Goal: Check status: Check status

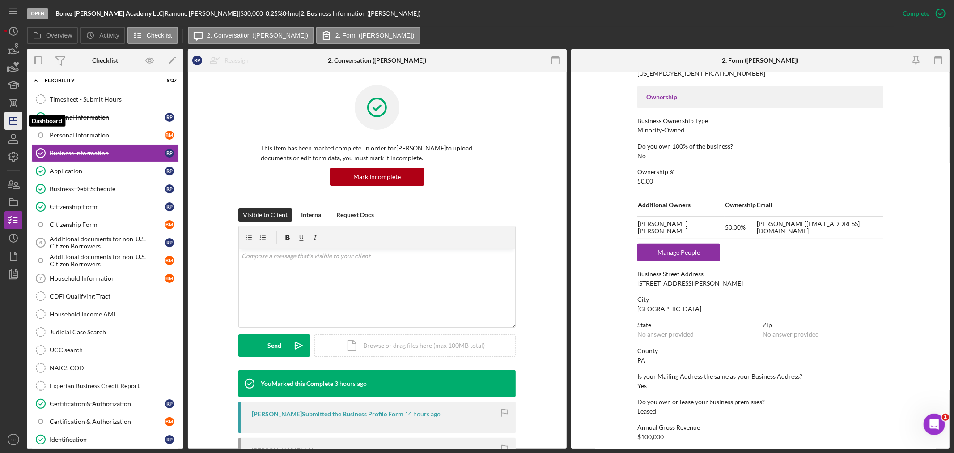
click at [14, 121] on icon "Icon/Dashboard" at bounding box center [13, 121] width 22 height 22
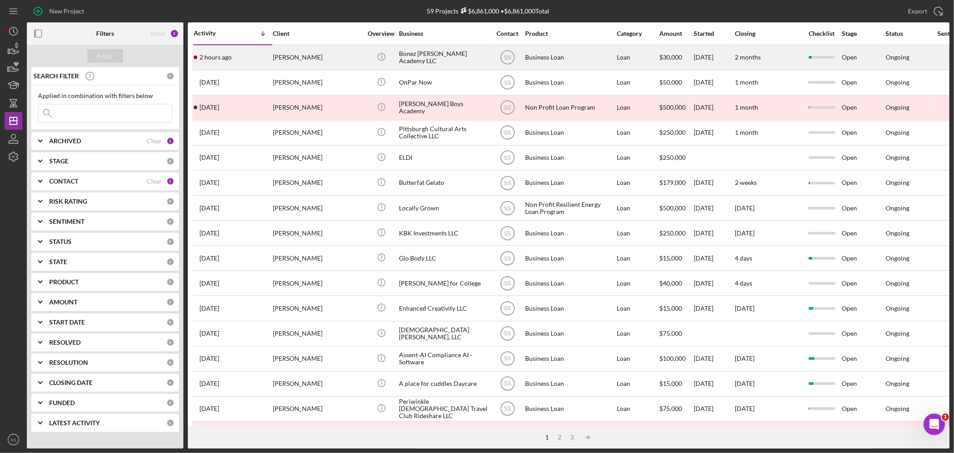
click at [337, 58] on div "[PERSON_NAME]" at bounding box center [317, 58] width 89 height 24
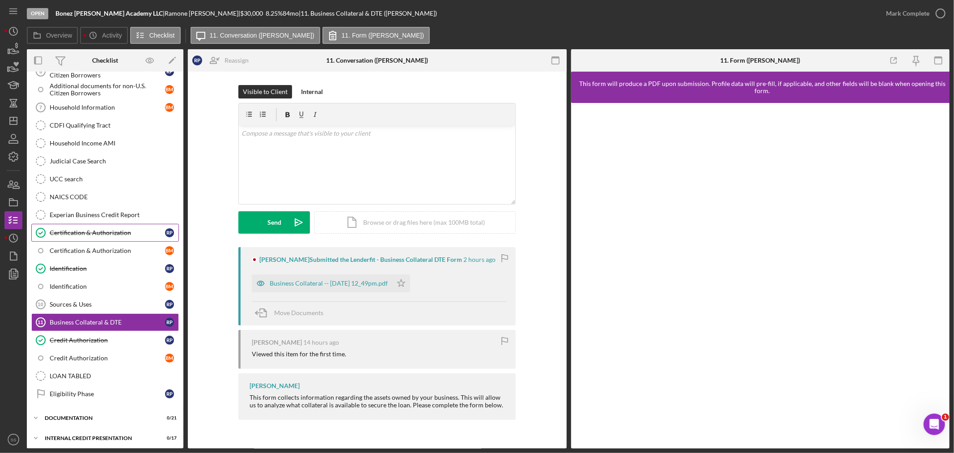
scroll to position [199, 0]
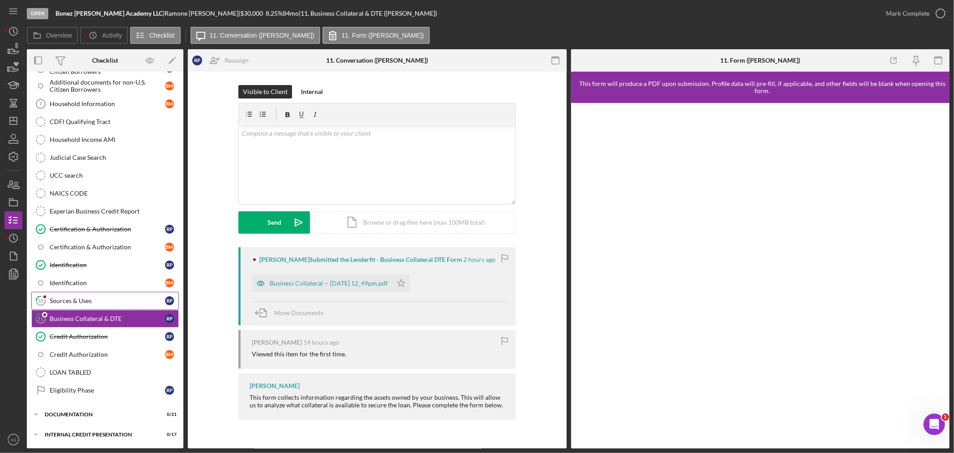
click at [82, 298] on div "Sources & Uses" at bounding box center [107, 300] width 115 height 7
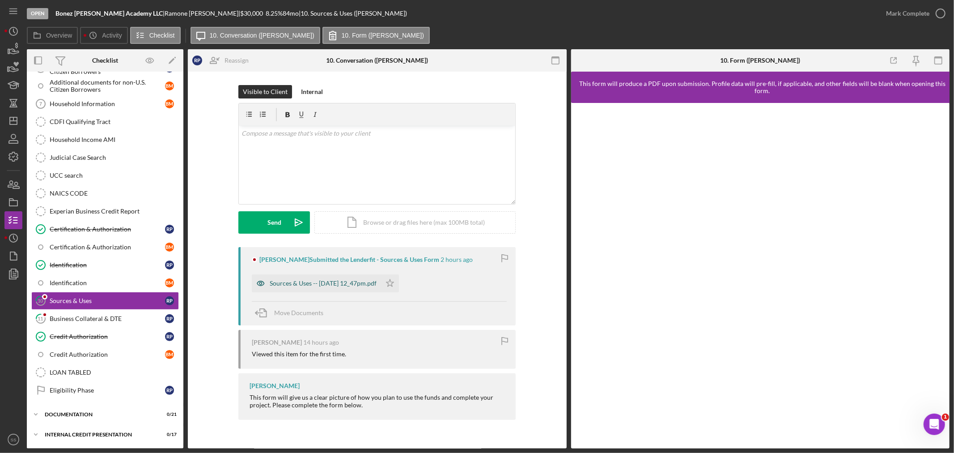
click at [359, 282] on div "Sources & Uses -- [DATE] 12_47pm.pdf" at bounding box center [323, 283] width 107 height 7
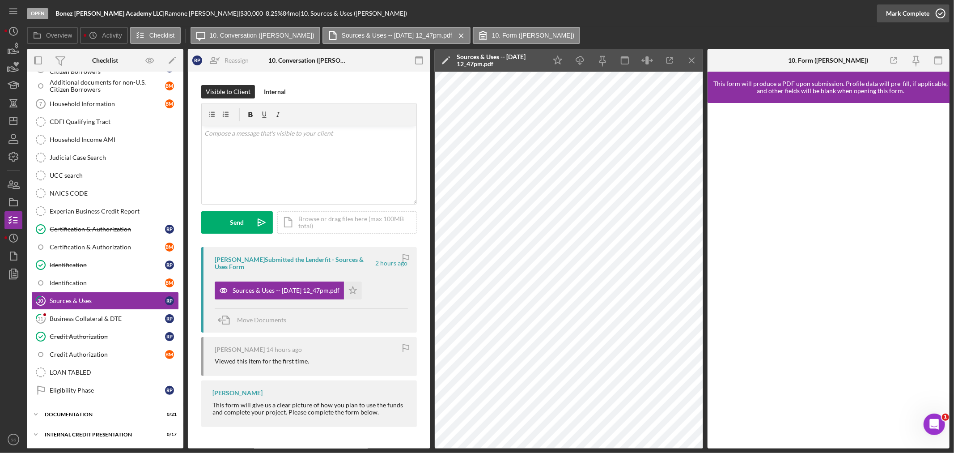
click at [938, 15] on icon "button" at bounding box center [941, 13] width 22 height 22
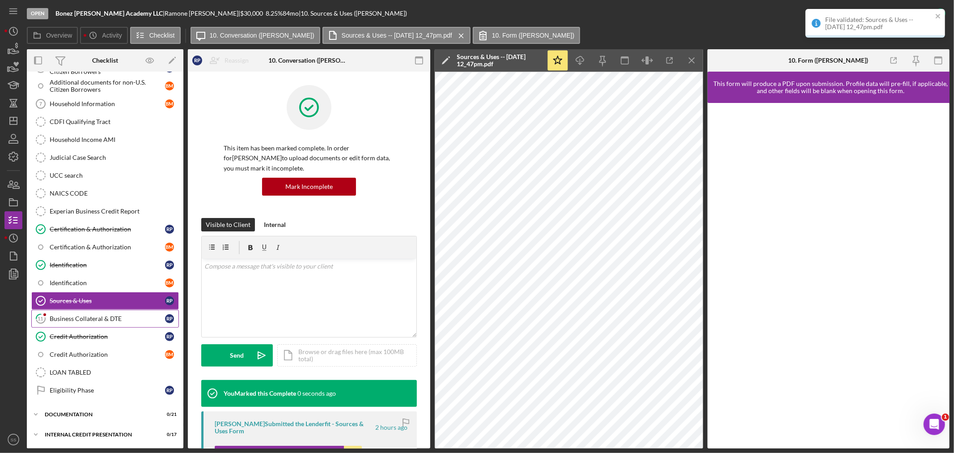
click at [84, 319] on div "Business Collateral & DTE" at bounding box center [107, 318] width 115 height 7
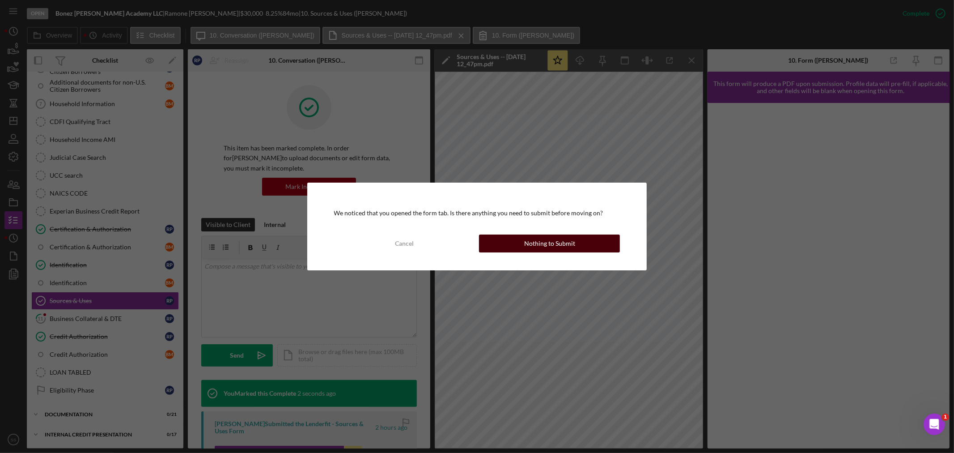
click at [552, 242] on div "Nothing to Submit" at bounding box center [549, 243] width 51 height 18
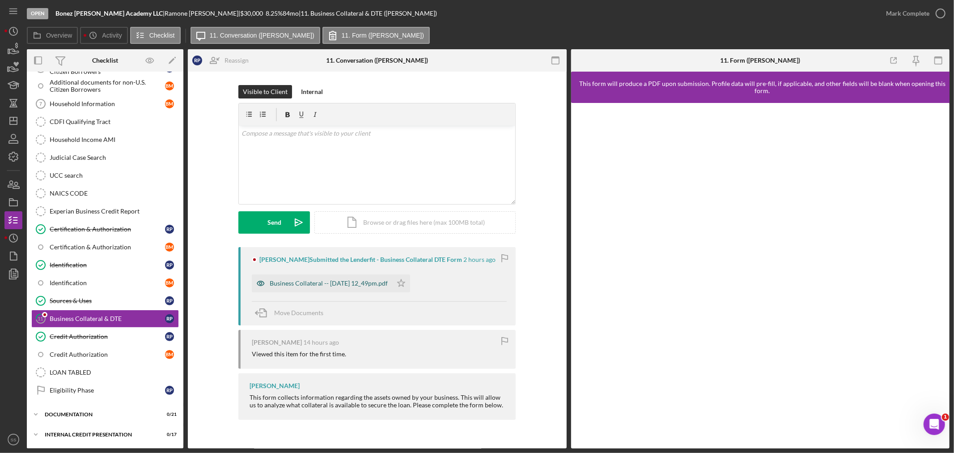
click at [329, 282] on div "Business Collateral -- [DATE] 12_49pm.pdf" at bounding box center [329, 283] width 118 height 7
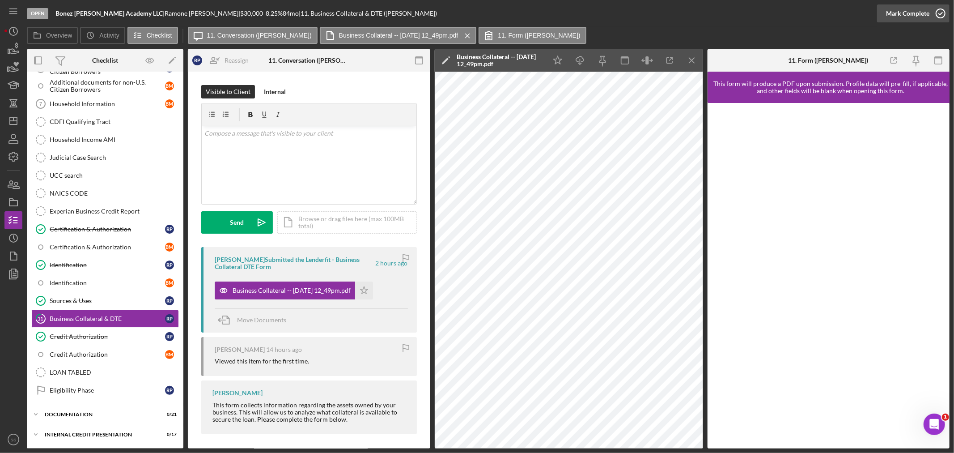
click at [944, 14] on icon "button" at bounding box center [941, 13] width 22 height 22
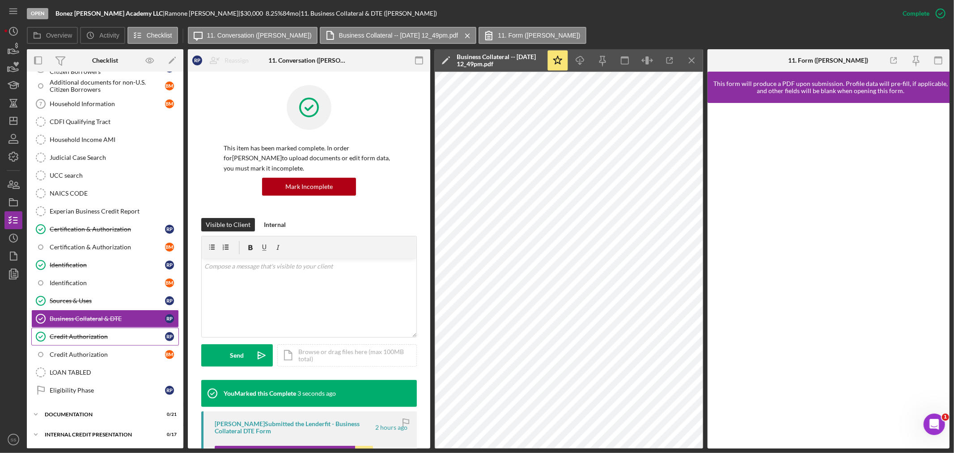
click at [82, 335] on div "Credit Authorization" at bounding box center [107, 336] width 115 height 7
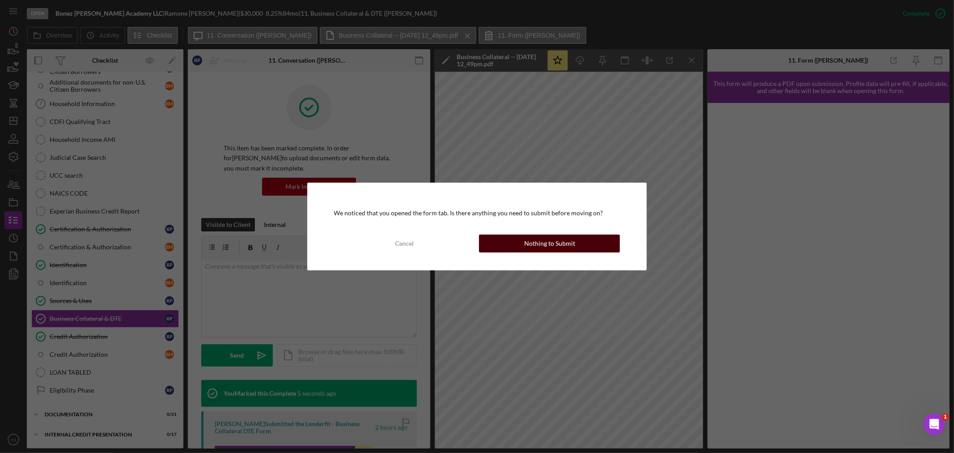
click at [535, 240] on div "Nothing to Submit" at bounding box center [549, 243] width 51 height 18
